Goal: Complete application form: Complete application form

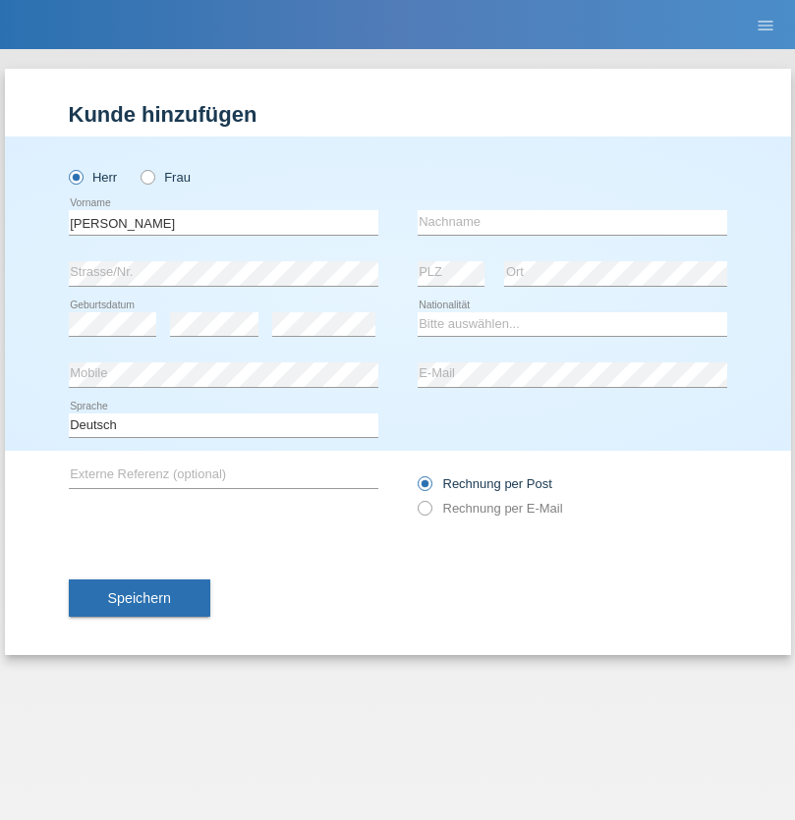
type input "[PERSON_NAME]"
click at [572, 222] on input "text" at bounding box center [572, 222] width 309 height 25
type input "Mihaila"
select select "RO"
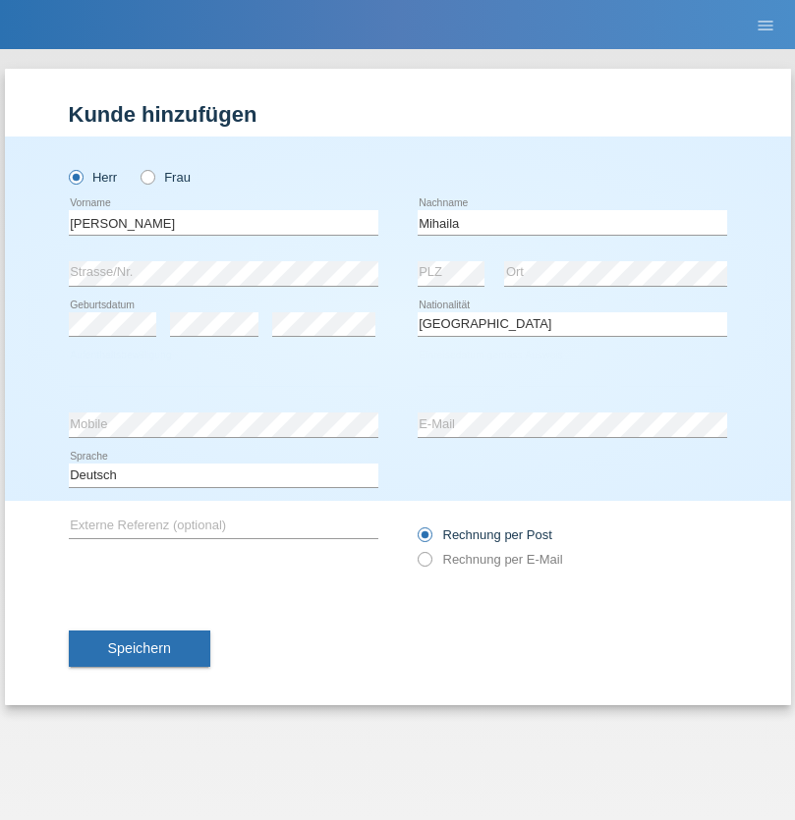
select select "C"
select select "18"
select select "11"
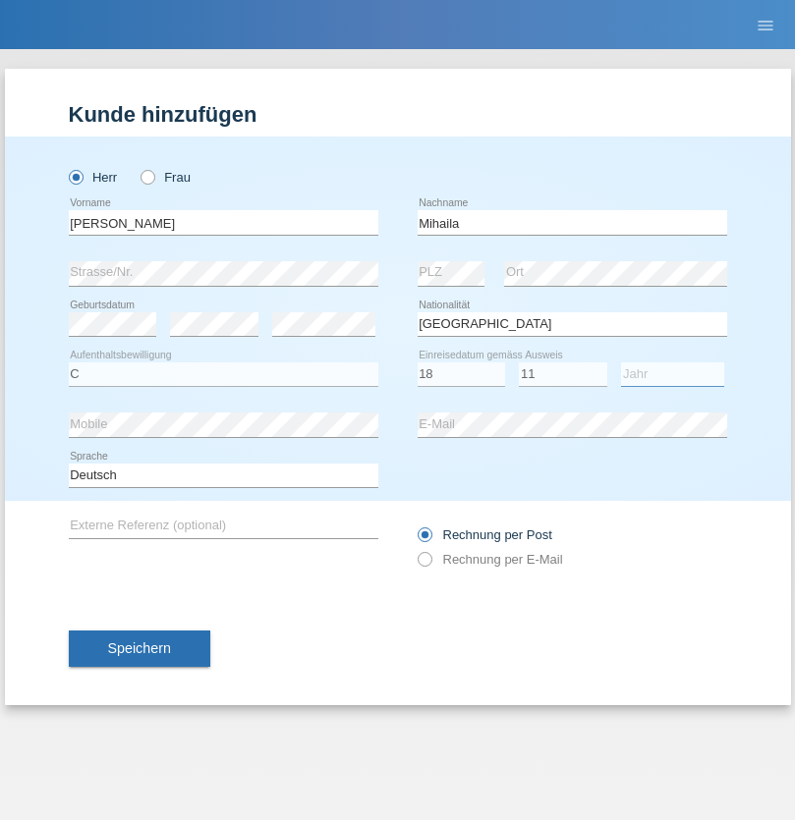
select select "2021"
select select "en"
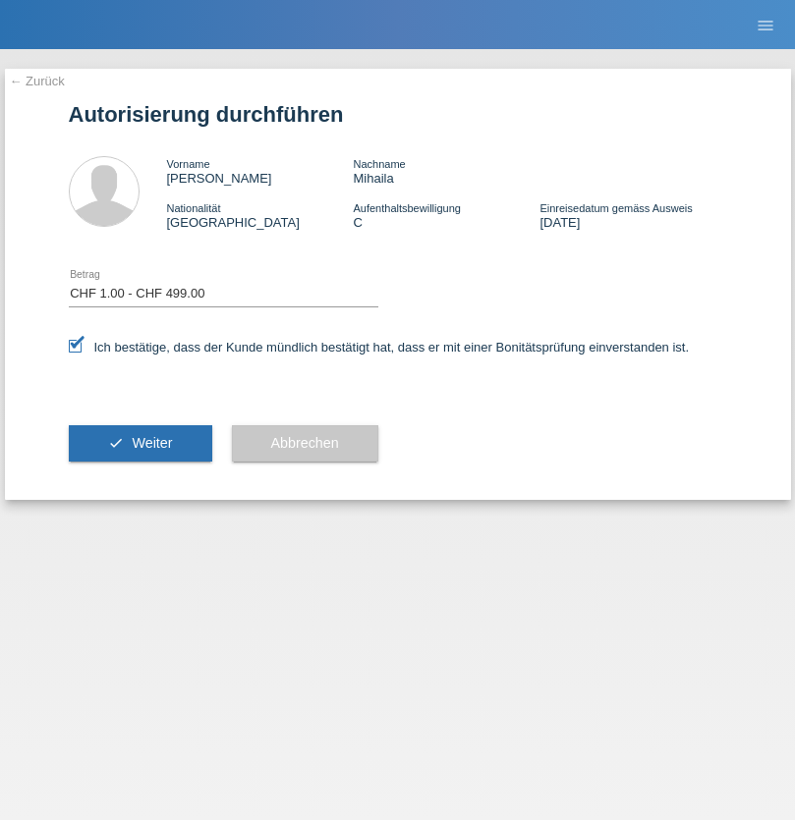
select select "1"
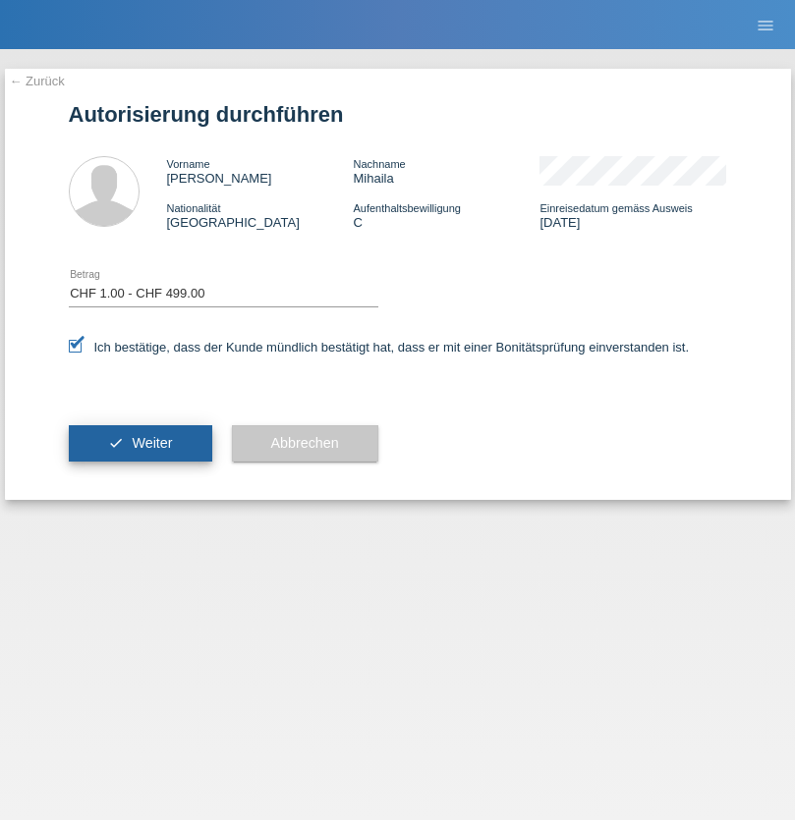
click at [140, 443] on span "Weiter" at bounding box center [152, 443] width 40 height 16
